Goal: Information Seeking & Learning: Learn about a topic

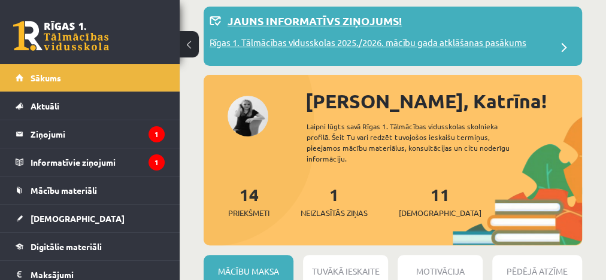
scroll to position [48, 0]
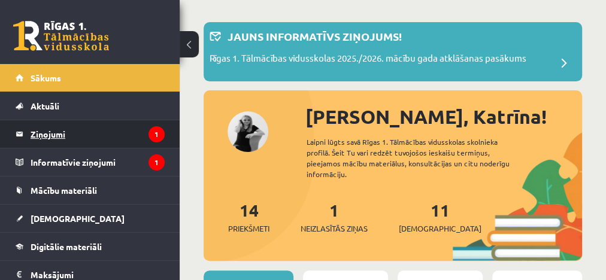
click at [149, 132] on icon "1" at bounding box center [157, 134] width 16 height 16
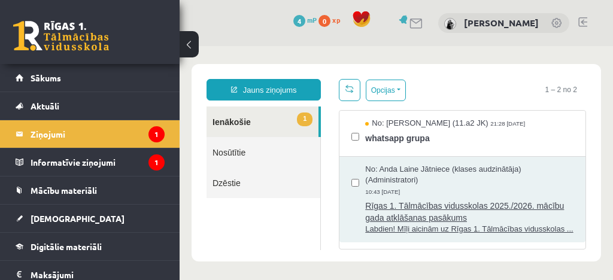
scroll to position [1, 0]
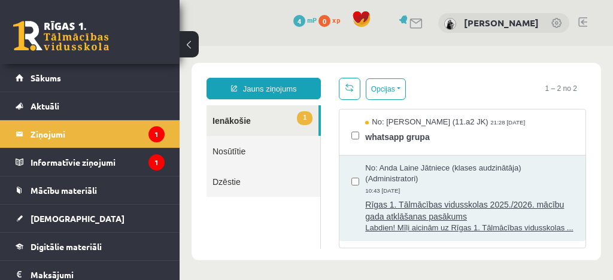
click at [485, 205] on span "Rīgas 1. Tālmācības vidusskolas 2025./2026. mācību gada atklāšanas pasākums" at bounding box center [469, 209] width 208 height 27
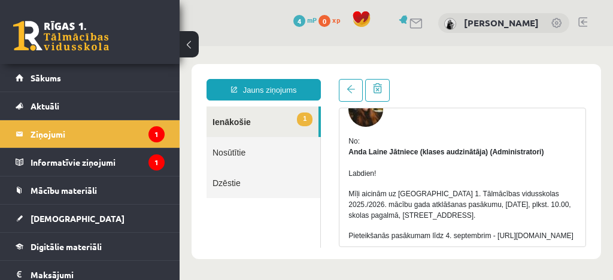
scroll to position [0, 0]
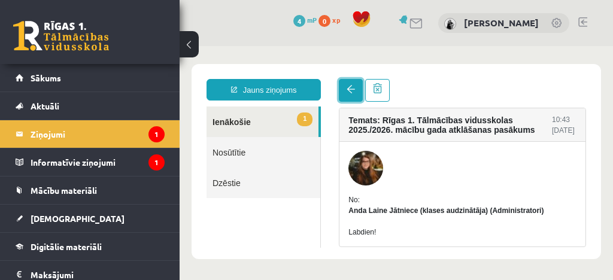
click at [356, 99] on link at bounding box center [351, 90] width 24 height 23
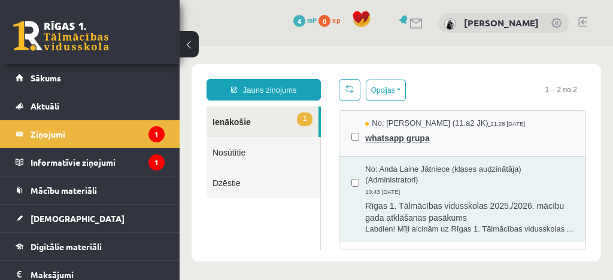
click at [464, 140] on span "whatsapp grupa" at bounding box center [469, 136] width 208 height 15
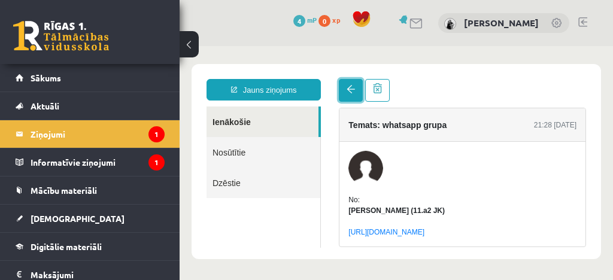
click at [351, 97] on link at bounding box center [351, 90] width 24 height 23
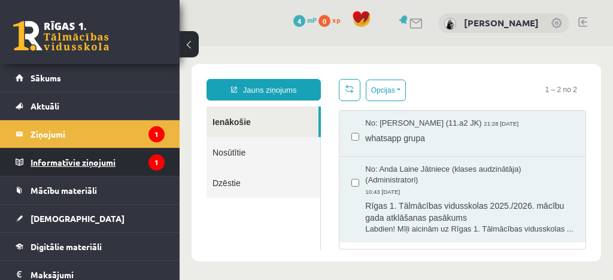
click at [141, 151] on legend "Informatīvie ziņojumi 1" at bounding box center [98, 163] width 134 height 28
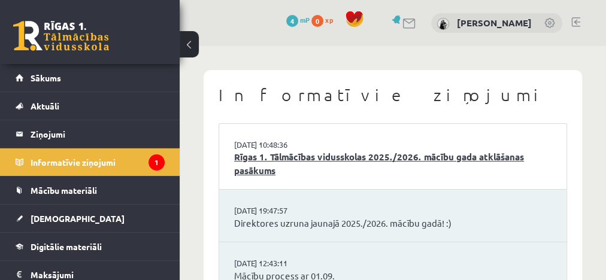
click at [364, 156] on link "Rīgas 1. Tālmācības vidusskolas 2025./2026. mācību gada atklāšanas pasākums" at bounding box center [393, 163] width 318 height 27
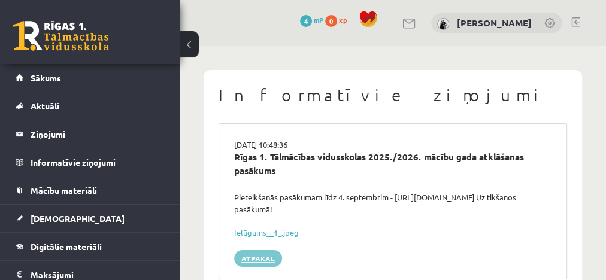
click at [259, 260] on link "Atpakaļ" at bounding box center [258, 258] width 48 height 17
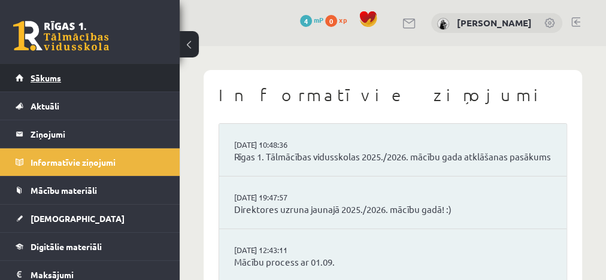
click at [72, 77] on link "Sākums" at bounding box center [90, 78] width 149 height 28
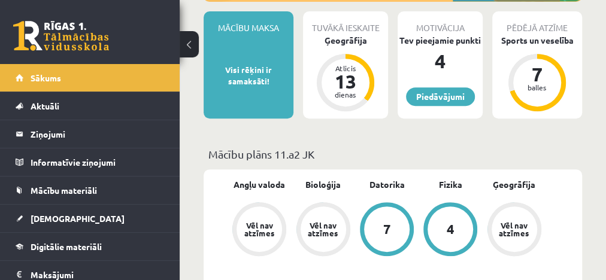
scroll to position [192, 0]
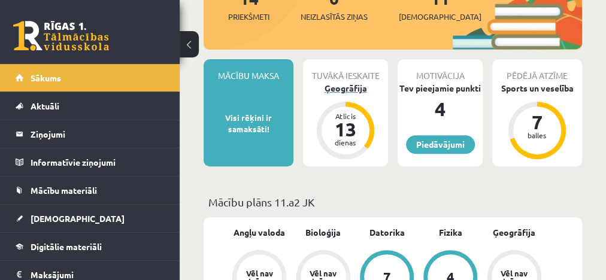
click at [350, 82] on div "Ģeogrāfija" at bounding box center [345, 88] width 85 height 13
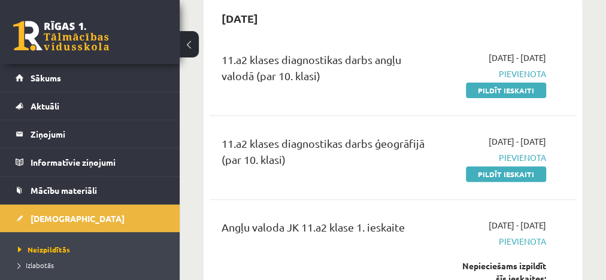
scroll to position [96, 0]
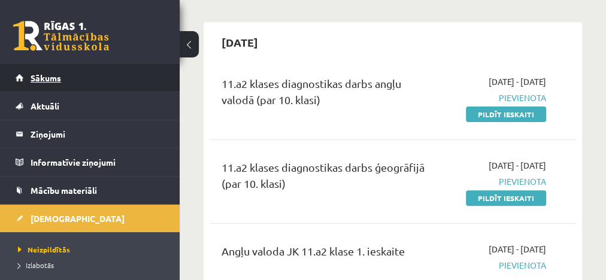
click at [124, 80] on link "Sākums" at bounding box center [90, 78] width 149 height 28
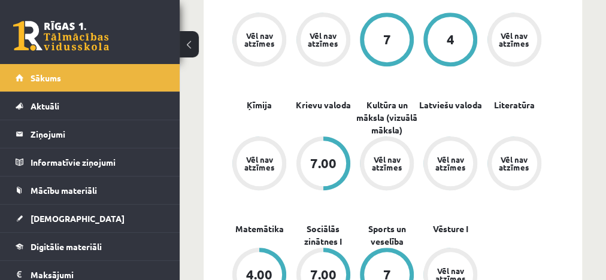
scroll to position [479, 0]
